Goal: Task Accomplishment & Management: Use online tool/utility

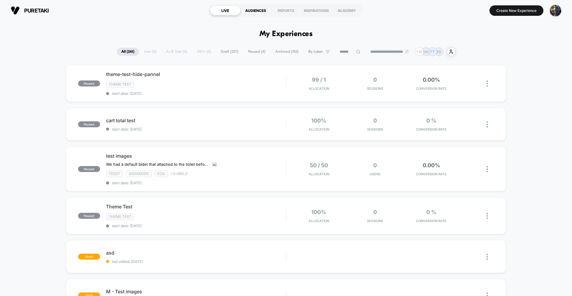
click at [245, 12] on div "AUDIENCES" at bounding box center [255, 11] width 30 height 10
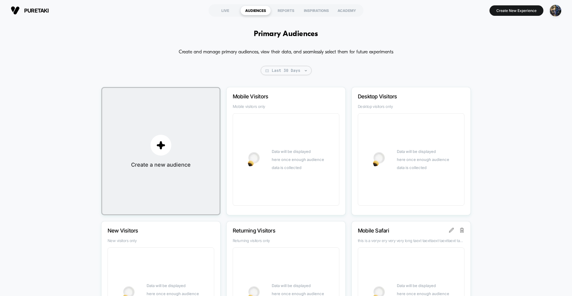
click at [310, 93] on div "Mobile Visitors Mobile visitors only Data will be displayed here once enough au…" at bounding box center [285, 151] width 119 height 128
click at [158, 143] on img "button" at bounding box center [160, 145] width 9 height 9
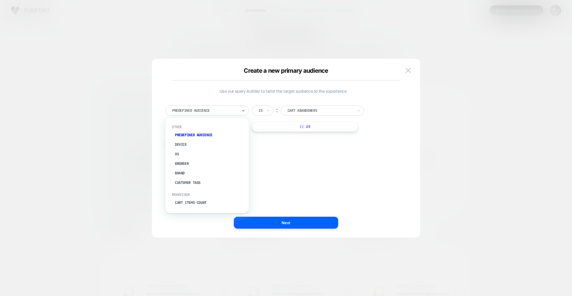
click at [202, 115] on div "Predefined Audience" at bounding box center [206, 110] width 83 height 10
type input "**"
click at [181, 143] on div "Visit In Page" at bounding box center [209, 145] width 77 height 10
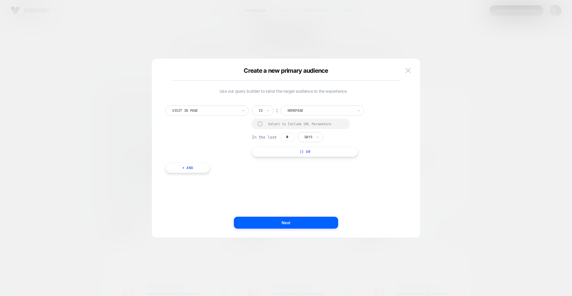
click at [266, 124] on div "Select to Include URL Parameters" at bounding box center [301, 124] width 98 height 10
click at [259, 123] on div at bounding box center [260, 123] width 4 height 4
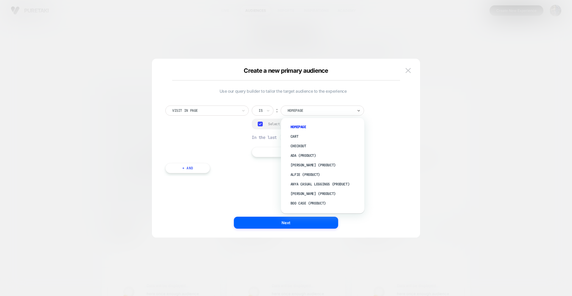
click at [299, 111] on div at bounding box center [320, 110] width 66 height 5
type input "*"
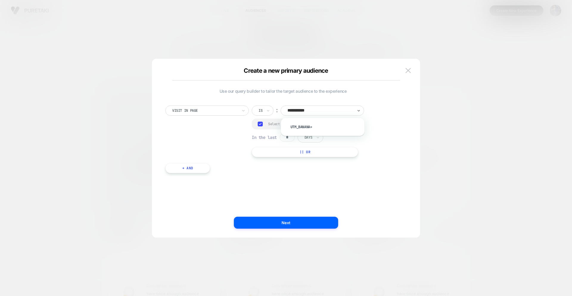
type input "**********"
click at [291, 136] on input "*" at bounding box center [287, 137] width 15 height 8
type input "*"
click at [312, 138] on div at bounding box center [308, 137] width 8 height 5
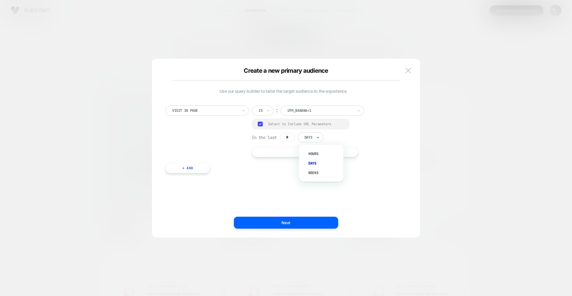
click at [312, 138] on div at bounding box center [308, 137] width 8 height 5
click at [313, 153] on div "Hours" at bounding box center [324, 154] width 39 height 10
click at [280, 220] on button "Next" at bounding box center [286, 222] width 104 height 12
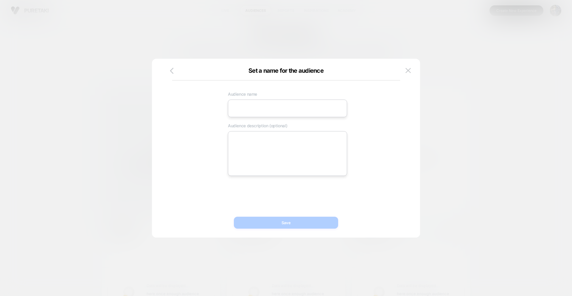
click at [265, 105] on input at bounding box center [287, 108] width 119 height 18
type input "******"
type textarea "*"
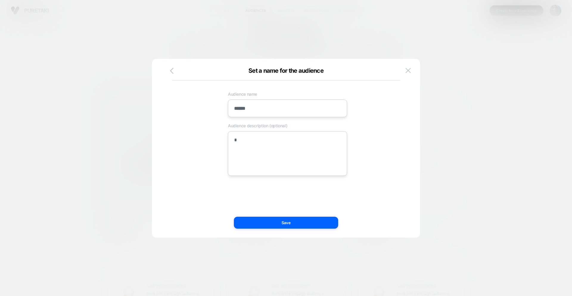
type textarea "**"
type textarea "*"
type textarea "***"
type textarea "*"
type textarea "****"
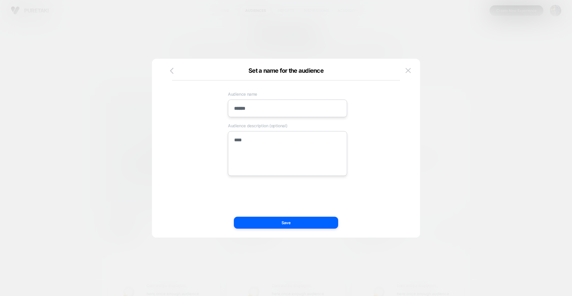
type textarea "*"
type textarea "*****"
type textarea "*"
type textarea "******"
type textarea "*"
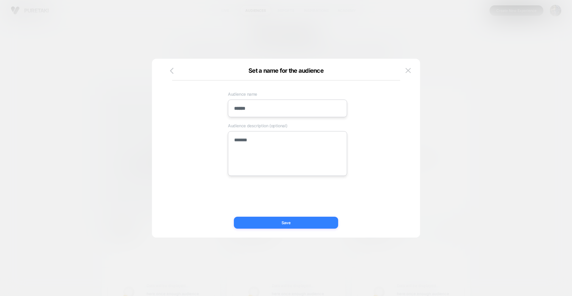
type textarea "******"
click at [272, 222] on button "Save" at bounding box center [286, 222] width 104 height 12
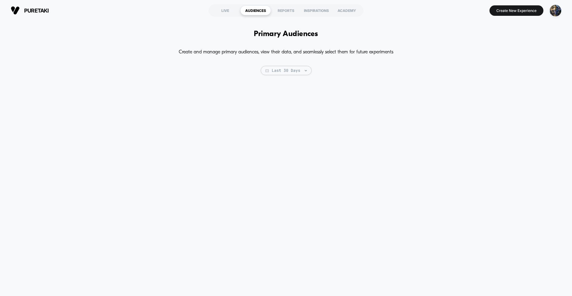
type textarea "*"
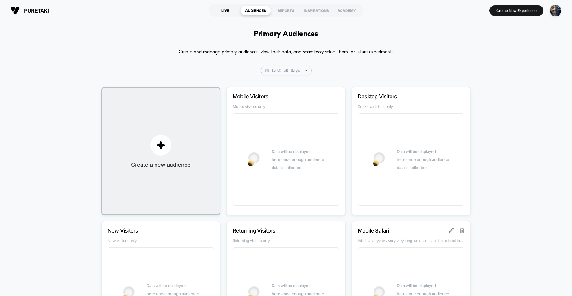
click at [232, 15] on div "LIVE" at bounding box center [225, 11] width 30 height 10
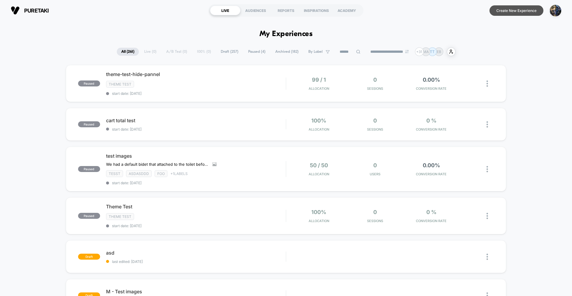
click at [511, 10] on button "Create New Experience" at bounding box center [516, 10] width 54 height 10
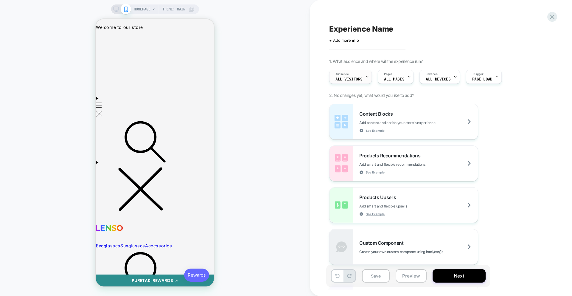
click at [354, 78] on span "All Visitors" at bounding box center [348, 79] width 27 height 4
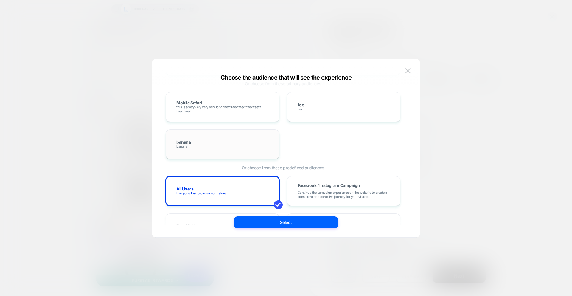
scroll to position [44, 0]
click at [212, 146] on div "banana banana" at bounding box center [222, 143] width 101 height 17
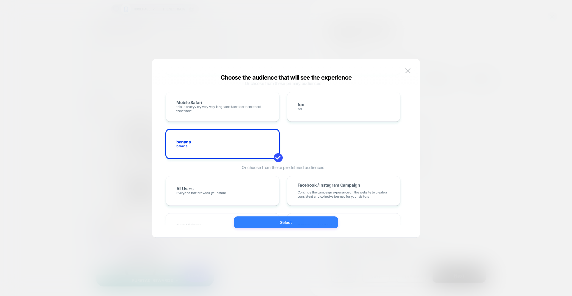
click at [273, 227] on button "Select" at bounding box center [286, 222] width 104 height 12
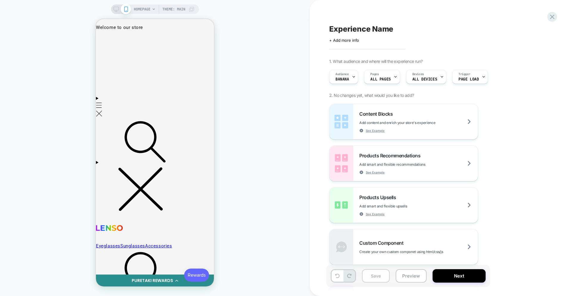
click at [377, 277] on button "Save" at bounding box center [376, 275] width 28 height 13
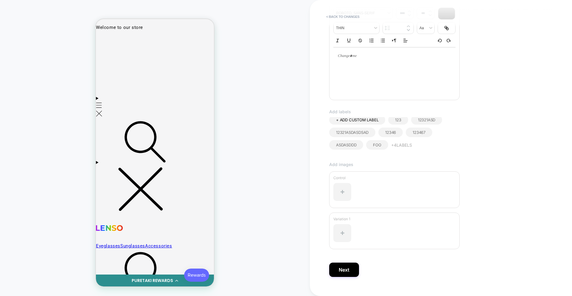
scroll to position [108, 0]
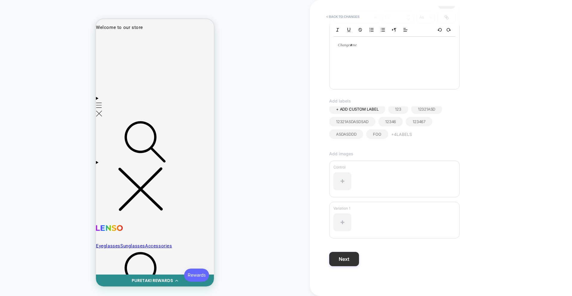
type input "******"
click at [345, 262] on button "Next" at bounding box center [344, 259] width 30 height 14
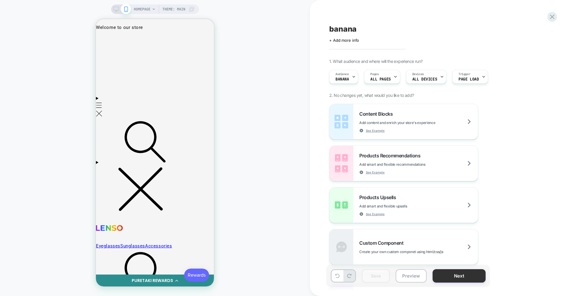
click at [452, 275] on button "Next" at bounding box center [458, 275] width 53 height 13
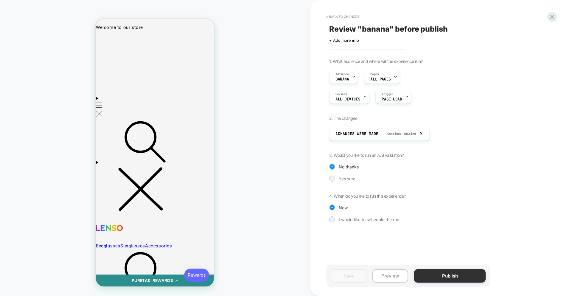
click at [452, 275] on button "Publish" at bounding box center [449, 275] width 71 height 13
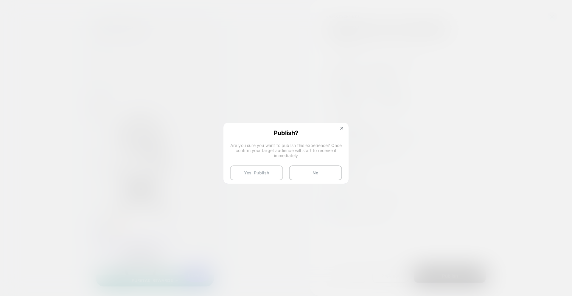
click at [257, 177] on button "Yes, Publish" at bounding box center [256, 172] width 53 height 15
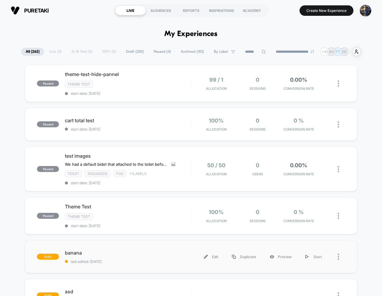
click at [165, 246] on div "draft banana last edited: [DATE] Edit Duplicate Preview Start" at bounding box center [191, 256] width 332 height 33
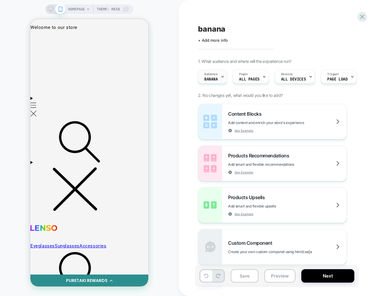
click at [221, 80] on div at bounding box center [223, 76] width 4 height 13
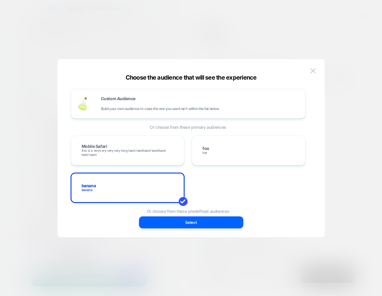
click at [196, 220] on button "Select" at bounding box center [191, 222] width 104 height 12
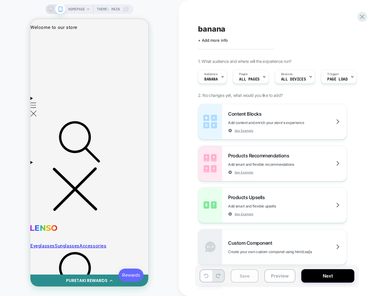
click at [239, 281] on button "Save" at bounding box center [245, 275] width 28 height 13
click at [330, 268] on div "Save Preview Next" at bounding box center [277, 275] width 164 height 22
click at [321, 275] on button "Next" at bounding box center [327, 275] width 53 height 13
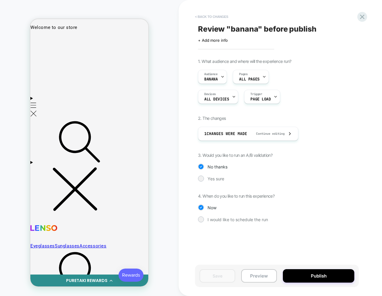
click at [216, 17] on button "< Back to changes" at bounding box center [211, 17] width 39 height 10
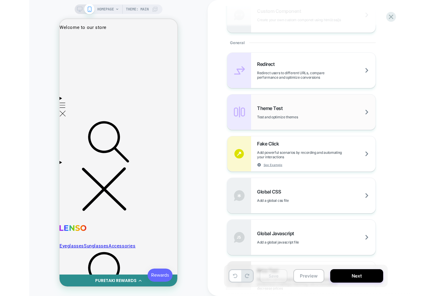
scroll to position [240, 0]
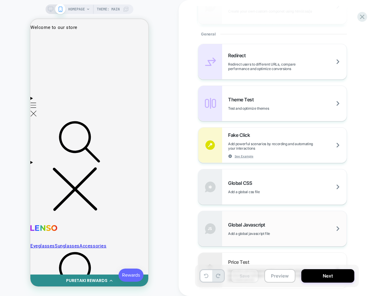
click at [268, 229] on div "Global Javascript Add a global javascript file" at bounding box center [287, 229] width 119 height 14
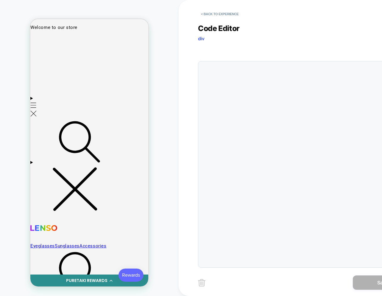
click at [231, 79] on div at bounding box center [305, 164] width 214 height 206
drag, startPoint x: -17, startPoint y: 102, endPoint x: -67, endPoint y: 97, distance: 50.3
click at [0, 97] on html "HOMEPAGE Theme: MAIN < Back to experience Code Editor div JS Save Display size …" at bounding box center [191, 148] width 382 height 296
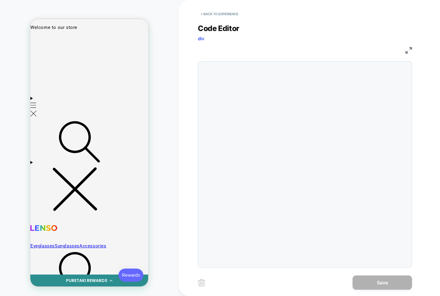
drag, startPoint x: 269, startPoint y: 114, endPoint x: 265, endPoint y: 102, distance: 13.2
click at [268, 112] on div at bounding box center [305, 164] width 214 height 206
click at [239, 77] on div at bounding box center [305, 164] width 214 height 206
drag, startPoint x: 225, startPoint y: 63, endPoint x: 241, endPoint y: 74, distance: 19.6
click at [225, 63] on div at bounding box center [305, 164] width 214 height 206
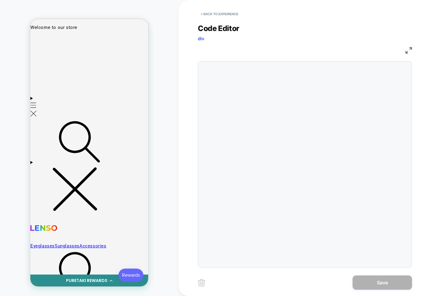
click at [263, 84] on div at bounding box center [305, 164] width 214 height 206
click at [294, 74] on div at bounding box center [305, 164] width 214 height 206
drag, startPoint x: 343, startPoint y: 80, endPoint x: 331, endPoint y: 85, distance: 13.3
click at [343, 80] on div at bounding box center [305, 164] width 214 height 206
drag, startPoint x: 280, startPoint y: 97, endPoint x: 277, endPoint y: 99, distance: 3.9
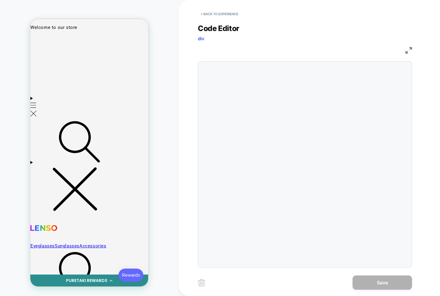
click at [280, 97] on div at bounding box center [305, 164] width 214 height 206
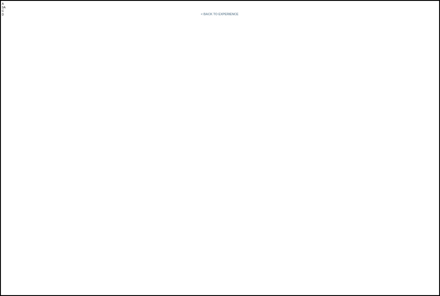
click at [286, 74] on div at bounding box center [305, 164] width 214 height 206
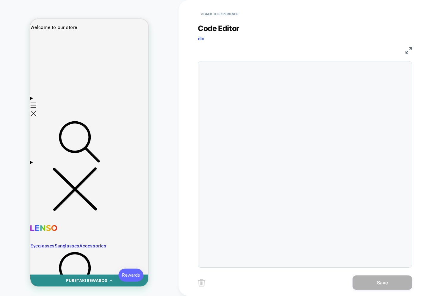
click at [289, 89] on div at bounding box center [305, 164] width 214 height 206
drag, startPoint x: 266, startPoint y: 82, endPoint x: 245, endPoint y: 64, distance: 27.0
click at [265, 81] on div at bounding box center [305, 164] width 214 height 206
drag, startPoint x: 235, startPoint y: 60, endPoint x: 229, endPoint y: 40, distance: 20.2
click at [235, 60] on div "Code Editor div JS" at bounding box center [305, 141] width 214 height 251
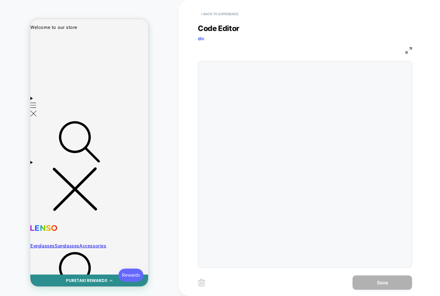
click at [221, 10] on button "< Back to experience" at bounding box center [219, 14] width 43 height 10
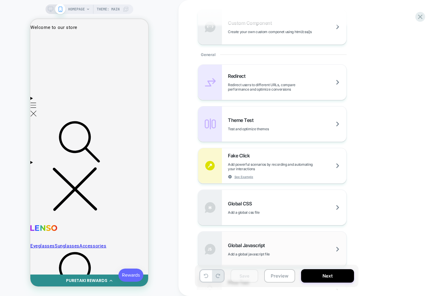
scroll to position [224, 0]
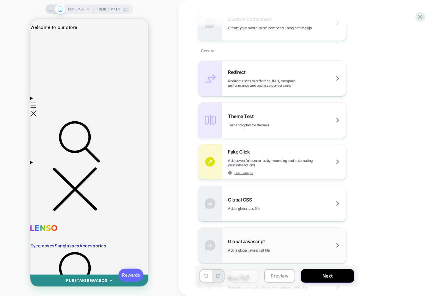
click at [285, 237] on div "Global Javascript Add a global javascript file" at bounding box center [272, 244] width 148 height 35
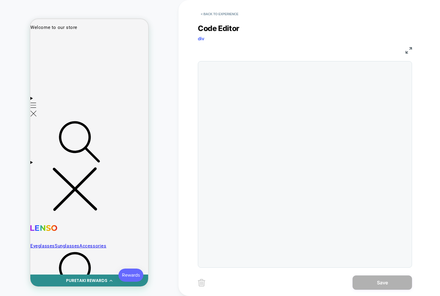
click at [244, 84] on div at bounding box center [305, 164] width 214 height 206
drag, startPoint x: 233, startPoint y: 70, endPoint x: 242, endPoint y: 79, distance: 12.0
click at [233, 71] on div at bounding box center [305, 164] width 214 height 206
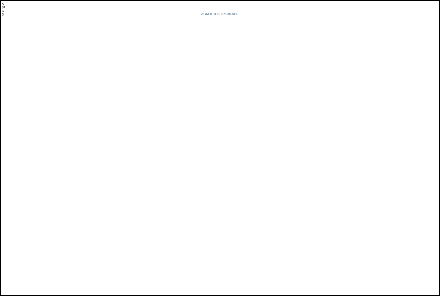
click at [246, 82] on div at bounding box center [305, 164] width 214 height 206
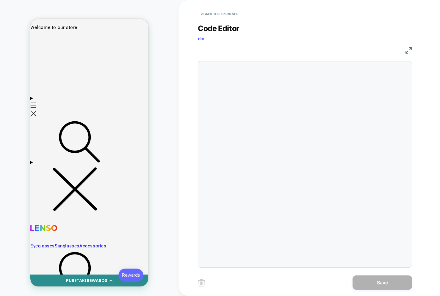
click at [255, 77] on div at bounding box center [305, 164] width 214 height 206
click at [223, 8] on div "< Back to experience" at bounding box center [329, 9] width 262 height 18
click at [222, 11] on button "< Back to experience" at bounding box center [219, 14] width 43 height 10
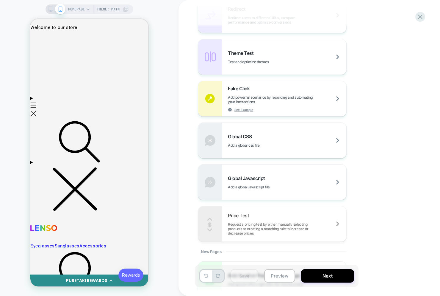
scroll to position [291, 0]
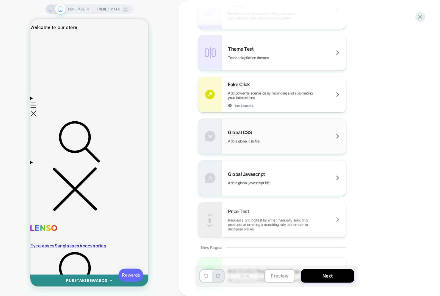
click at [251, 142] on span "Add a global css file" at bounding box center [258, 141] width 61 height 4
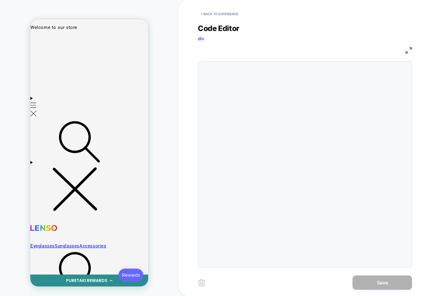
click at [252, 66] on div at bounding box center [305, 164] width 214 height 206
drag, startPoint x: 249, startPoint y: 78, endPoint x: 249, endPoint y: 85, distance: 6.9
click at [249, 78] on div at bounding box center [305, 164] width 214 height 206
drag, startPoint x: 248, startPoint y: 91, endPoint x: 243, endPoint y: 55, distance: 37.1
click at [248, 91] on div at bounding box center [305, 164] width 214 height 206
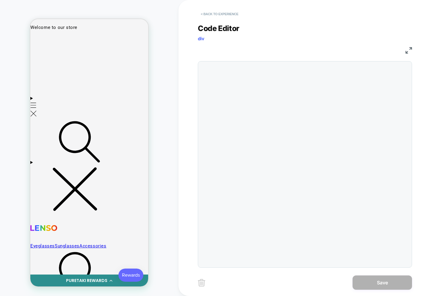
click at [223, 15] on button "< Back to experience" at bounding box center [219, 14] width 43 height 10
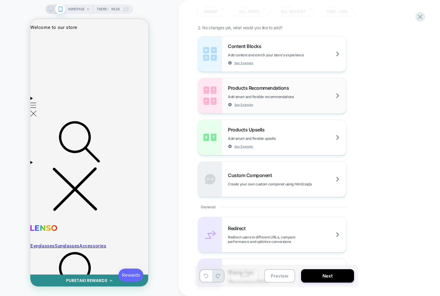
scroll to position [0, 0]
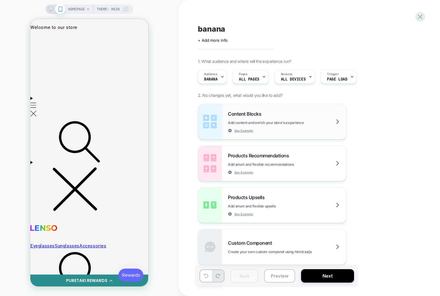
click at [275, 120] on div "Content Blocks Add content and enrich your store's experience See Example" at bounding box center [287, 122] width 119 height 22
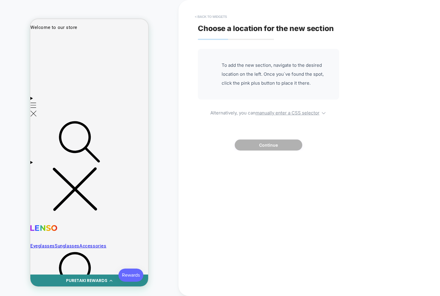
click at [211, 19] on button "< Back to widgets" at bounding box center [211, 17] width 38 height 10
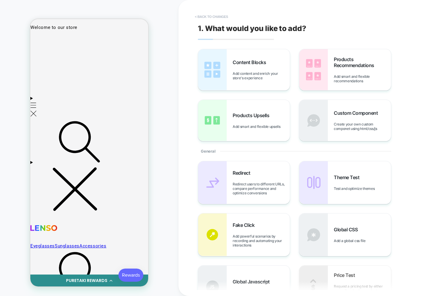
click at [212, 20] on button "< Back to changes" at bounding box center [211, 17] width 39 height 10
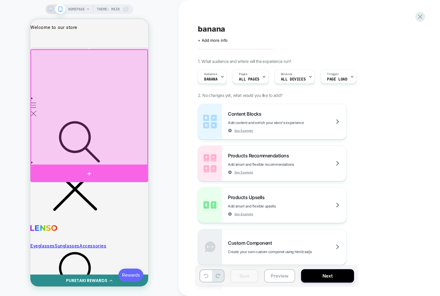
click at [114, 174] on div at bounding box center [89, 173] width 118 height 17
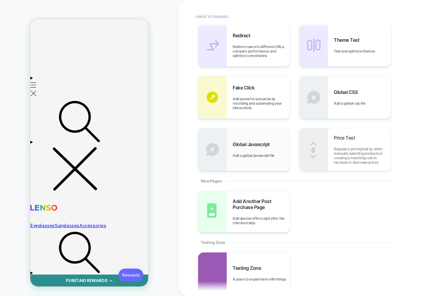
scroll to position [141, 0]
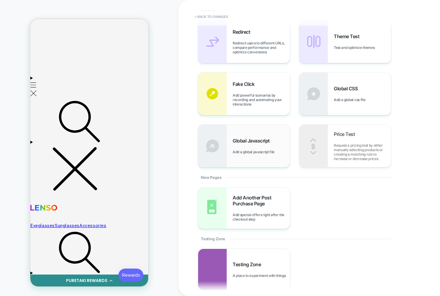
click at [261, 160] on div "Global Javascript Add a global javascript file" at bounding box center [244, 145] width 92 height 43
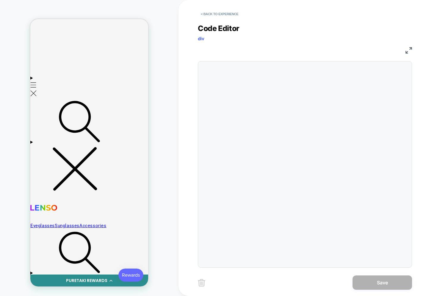
drag, startPoint x: 255, startPoint y: 70, endPoint x: 255, endPoint y: 76, distance: 6.0
click at [255, 70] on div at bounding box center [305, 164] width 214 height 206
click at [258, 87] on div at bounding box center [305, 164] width 214 height 206
drag, startPoint x: 325, startPoint y: 82, endPoint x: 238, endPoint y: 80, distance: 86.4
click at [324, 82] on div at bounding box center [305, 164] width 214 height 206
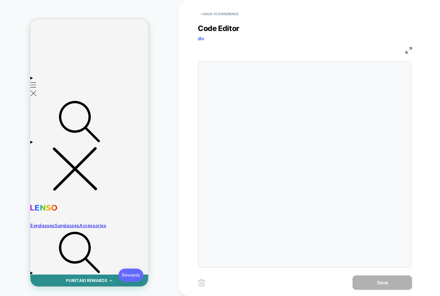
click at [237, 80] on div at bounding box center [305, 164] width 214 height 206
click at [235, 81] on div at bounding box center [305, 164] width 214 height 206
click at [214, 16] on button "< Back to experience" at bounding box center [219, 14] width 43 height 10
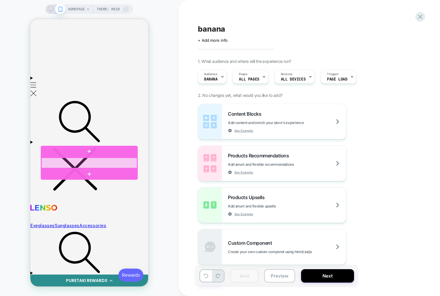
click at [103, 162] on div at bounding box center [89, 163] width 96 height 10
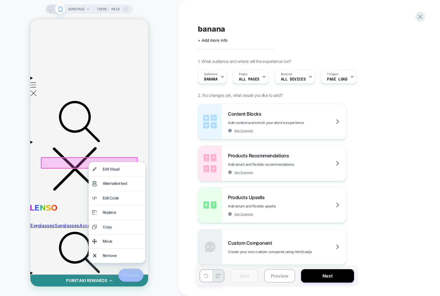
drag, startPoint x: 84, startPoint y: 163, endPoint x: 112, endPoint y: 169, distance: 28.6
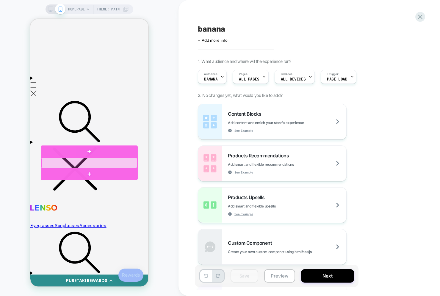
click at [96, 163] on div at bounding box center [89, 163] width 96 height 10
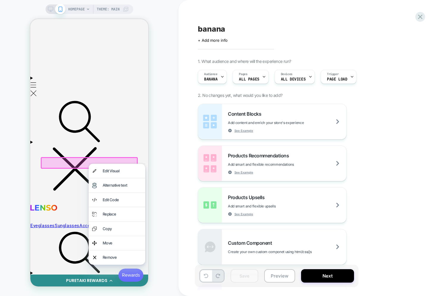
click at [104, 169] on div "Edit Visual" at bounding box center [122, 170] width 39 height 7
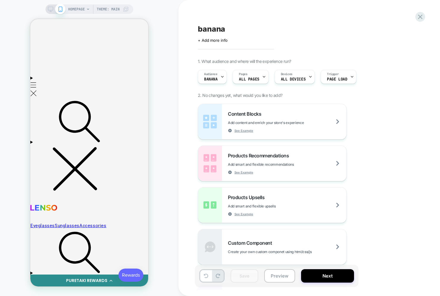
scroll to position [30, 0]
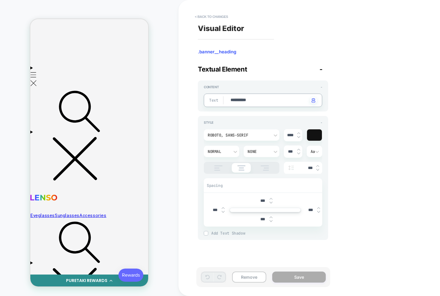
type textarea "*"
type textarea "**********"
type textarea "*"
type textarea "**********"
click at [291, 278] on button "Save" at bounding box center [299, 276] width 54 height 11
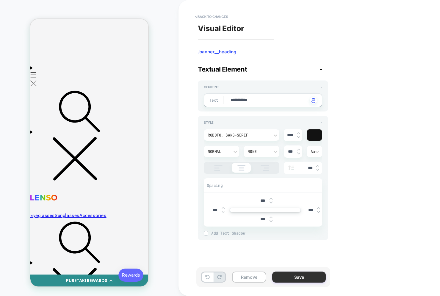
type textarea "*"
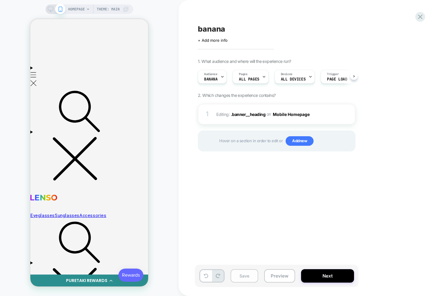
scroll to position [0, 0]
click at [252, 277] on button "Save" at bounding box center [245, 275] width 28 height 13
click at [309, 276] on button "Next" at bounding box center [327, 275] width 53 height 13
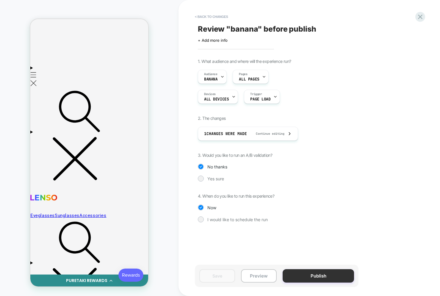
click at [310, 276] on button "Publish" at bounding box center [318, 275] width 71 height 13
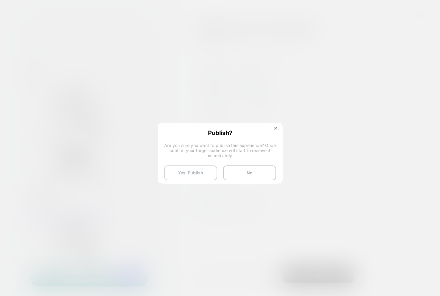
click at [193, 170] on button "Yes, Publish" at bounding box center [190, 172] width 53 height 15
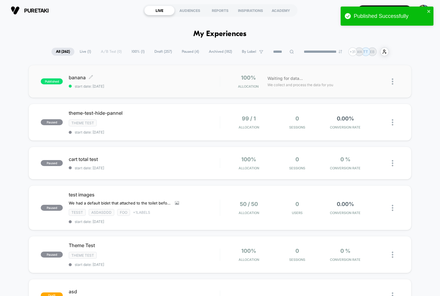
click at [146, 79] on span "banana Click to edit experience details" at bounding box center [144, 77] width 151 height 6
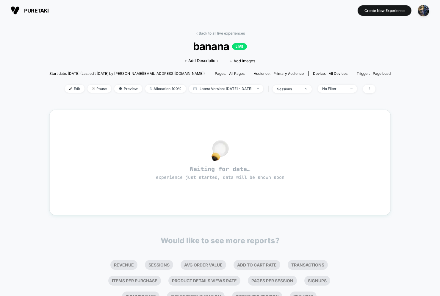
click at [71, 59] on div "< Back to all live experiences banana LIVE Click to edit experience details + A…" at bounding box center [220, 66] width 342 height 70
